Goal: Transaction & Acquisition: Purchase product/service

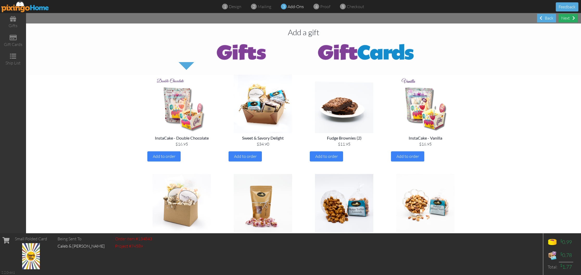
click at [568, 20] on div "Next" at bounding box center [568, 18] width 19 height 9
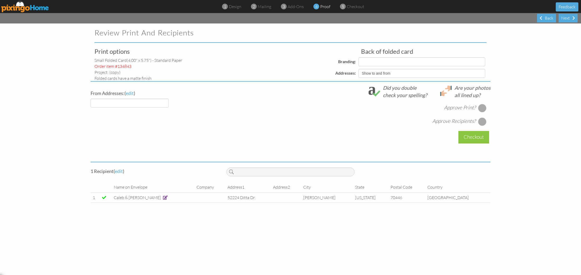
select select "object:5093"
select select "object:5094"
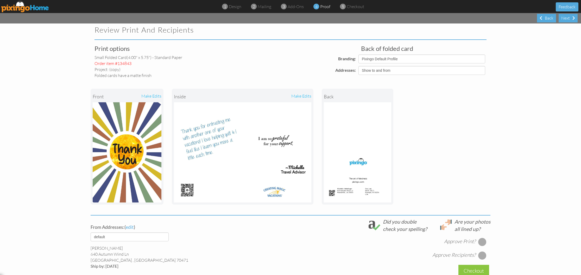
scroll to position [3, 0]
click at [482, 240] on div at bounding box center [483, 241] width 8 height 8
click at [482, 254] on div at bounding box center [483, 255] width 8 height 8
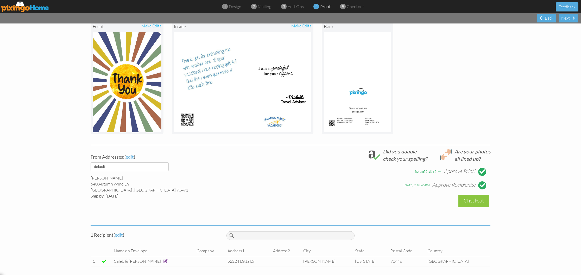
scroll to position [0, 0]
click at [566, 18] on div "Next" at bounding box center [568, 18] width 19 height 9
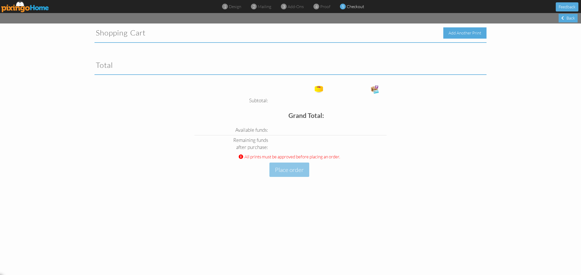
click at [449, 32] on div "Add Another Print" at bounding box center [465, 32] width 43 height 11
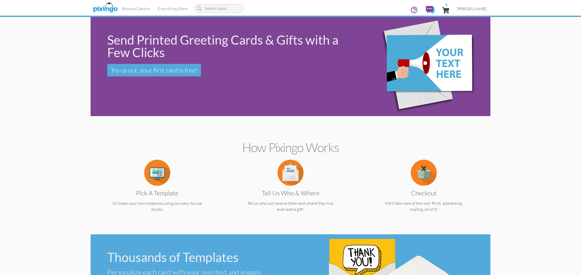
click at [475, 12] on link "[PERSON_NAME]" at bounding box center [472, 8] width 37 height 13
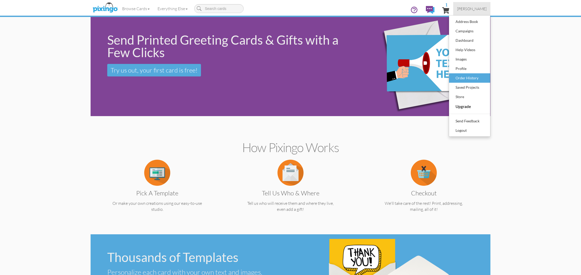
click at [469, 77] on div "Order History" at bounding box center [470, 78] width 31 height 8
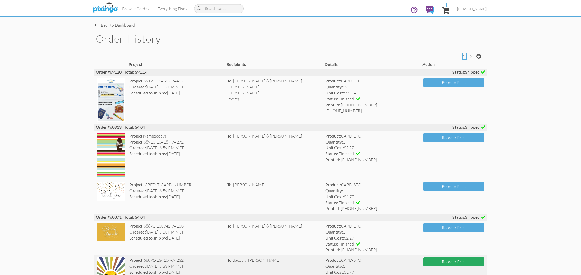
click at [444, 257] on button "Reorder Print" at bounding box center [454, 261] width 61 height 9
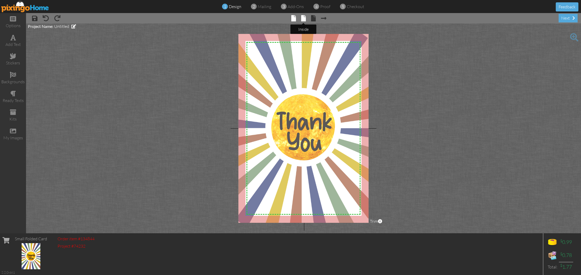
click at [305, 22] on tooltip "× inside" at bounding box center [303, 18] width 5 height 7
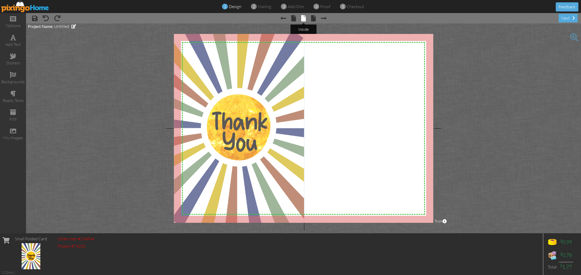
click at [304, 20] on span at bounding box center [303, 18] width 5 height 6
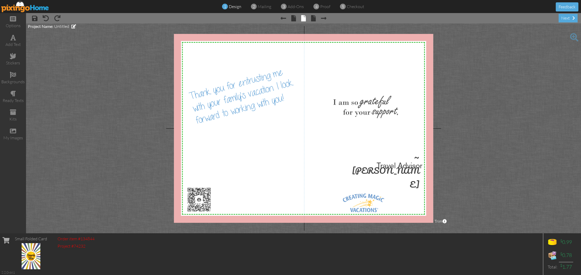
click at [287, 98] on div at bounding box center [303, 128] width 259 height 189
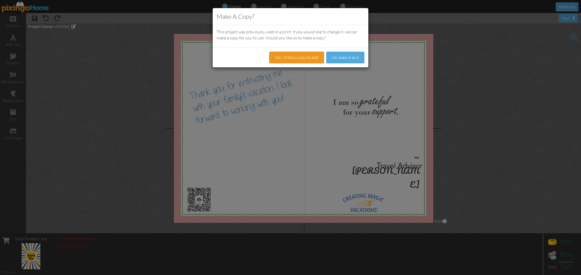
click at [307, 56] on button "Yes, I'd like a copy to edit" at bounding box center [296, 58] width 55 height 12
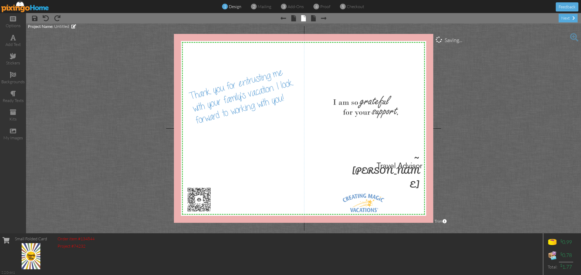
click at [287, 96] on div at bounding box center [303, 128] width 259 height 189
